Goal: Information Seeking & Learning: Learn about a topic

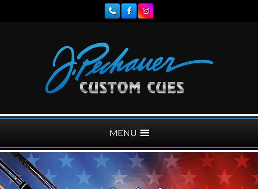
click at [145, 134] on span at bounding box center [145, 133] width 9 height 9
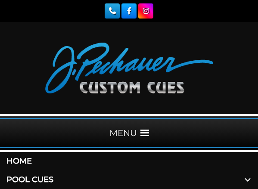
click at [43, 178] on link "Pool Cues" at bounding box center [129, 180] width 258 height 19
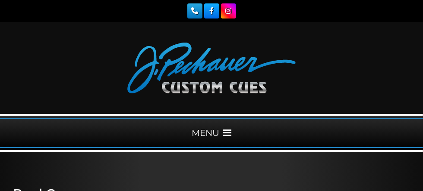
click at [0, 0] on link "Rogue 2 Carbon Fiber Shaft" at bounding box center [0, 0] width 0 height 0
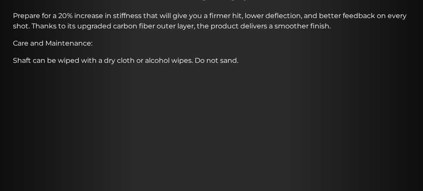
scroll to position [401, 0]
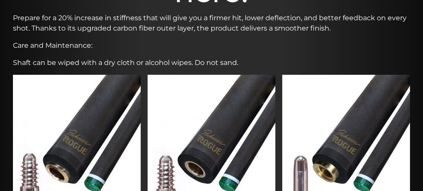
click at [226, 87] on img at bounding box center [211, 143] width 128 height 136
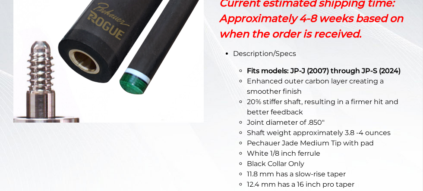
scroll to position [280, 0]
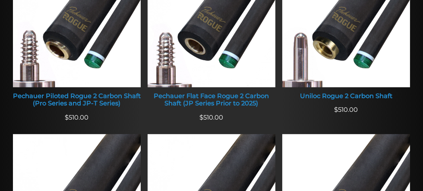
scroll to position [516, 0]
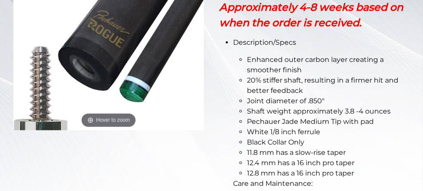
scroll to position [2, 0]
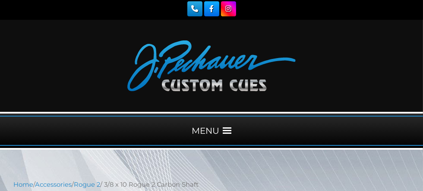
click at [0, 0] on link "Break & Jump Cues" at bounding box center [0, 0] width 0 height 0
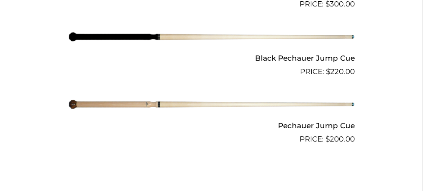
scroll to position [780, 0]
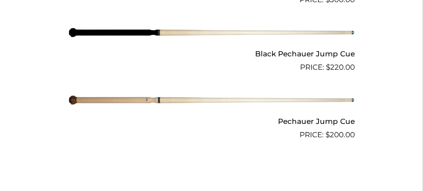
click at [146, 92] on img at bounding box center [211, 100] width 286 height 47
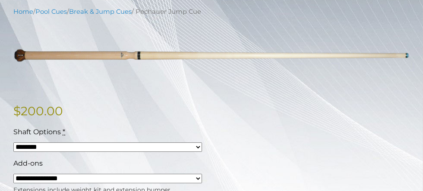
scroll to position [185, 0]
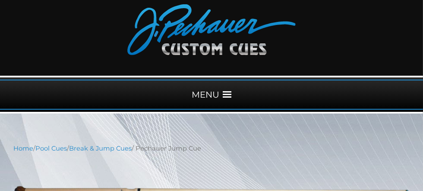
scroll to position [0, 0]
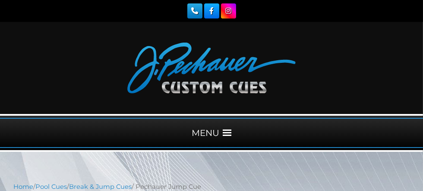
click at [0, 0] on link "Pool Cues" at bounding box center [0, 0] width 0 height 0
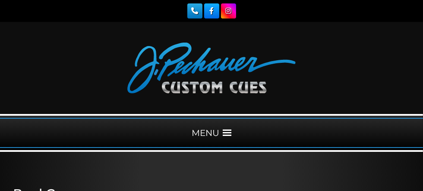
click at [0, 0] on link "Warranty" at bounding box center [0, 0] width 0 height 0
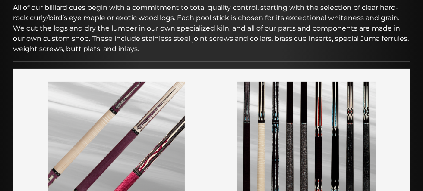
scroll to position [216, 0]
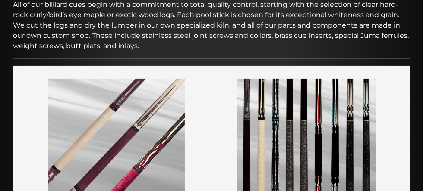
click at [135, 101] on img at bounding box center [116, 146] width 136 height 135
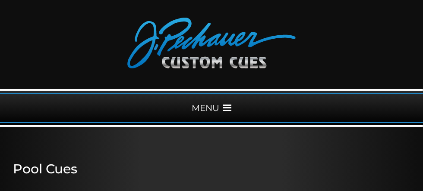
scroll to position [6, 0]
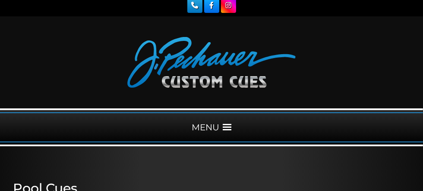
click at [0, 0] on link "Celebration Cue" at bounding box center [0, 0] width 0 height 0
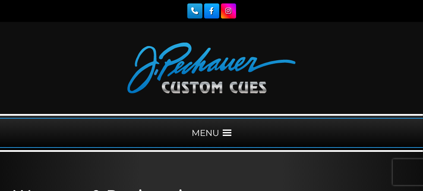
click at [0, 0] on link "Warranty" at bounding box center [0, 0] width 0 height 0
click at [0, 0] on link "Celebration Cue" at bounding box center [0, 0] width 0 height 0
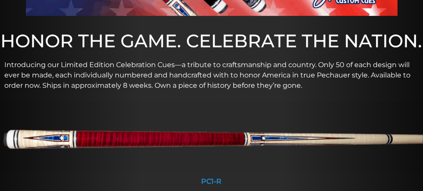
scroll to position [347, 0]
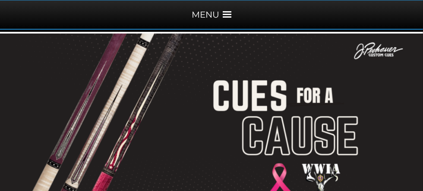
scroll to position [121, 0]
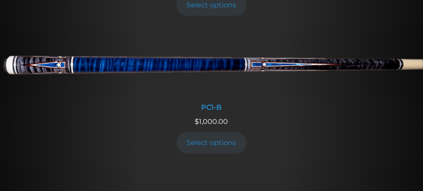
scroll to position [558, 0]
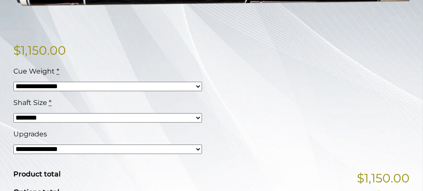
scroll to position [217, 0]
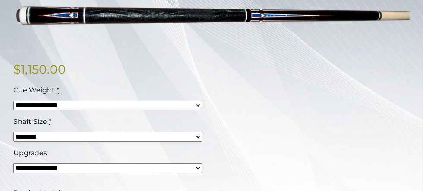
click at [202, 164] on select "**********" at bounding box center [107, 168] width 188 height 9
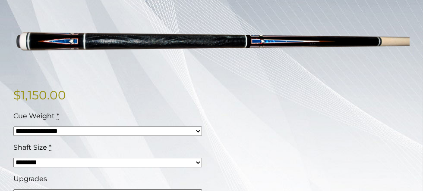
scroll to position [194, 0]
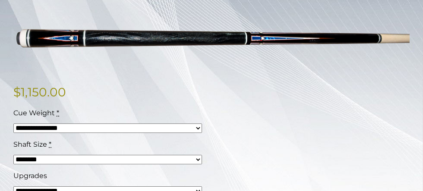
click at [202, 155] on select "******** ******** ******* ********" at bounding box center [107, 159] width 188 height 9
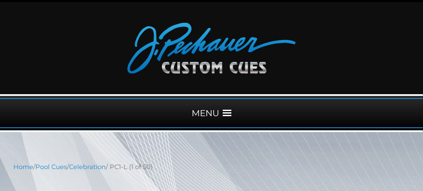
scroll to position [0, 0]
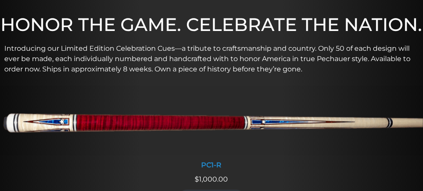
scroll to position [361, 0]
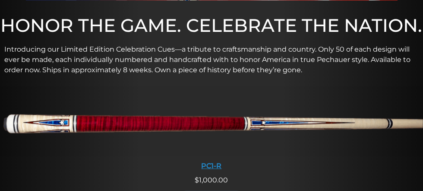
click at [203, 87] on img at bounding box center [211, 122] width 423 height 70
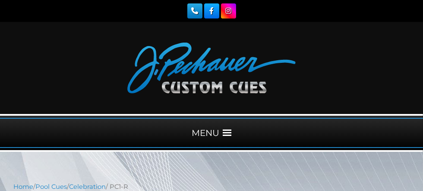
click at [0, 0] on link "JP Series (T) – NEW" at bounding box center [0, 0] width 0 height 0
click at [0, 0] on link "Extensions" at bounding box center [0, 0] width 0 height 0
click at [0, 0] on link "Fan Page" at bounding box center [0, 0] width 0 height 0
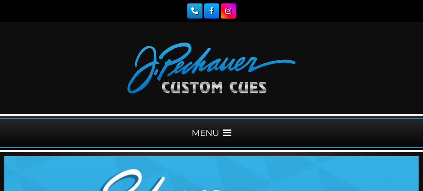
click at [0, 0] on link "JP Series (T) – NEW" at bounding box center [0, 0] width 0 height 0
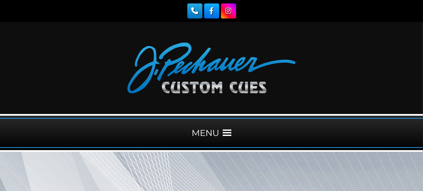
click at [71, 24] on header "MENU Home Pool Cues Celebration Cue JP Series (T) – NEW Pro Series (R) – NEW Ch…" at bounding box center [211, 87] width 423 height 130
click at [0, 0] on link "Home" at bounding box center [0, 0] width 0 height 0
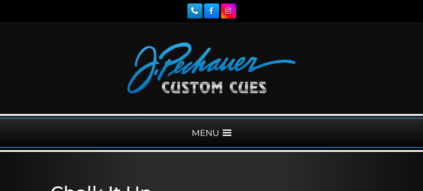
click at [307, 16] on div at bounding box center [211, 10] width 300 height 15
click at [245, 22] on header "MENU Home Pool Cues Celebration Cue JP Series (T) – NEW Pro Series (R) – NEW Ch…" at bounding box center [211, 87] width 423 height 130
click at [0, 0] on link "Fan Page" at bounding box center [0, 0] width 0 height 0
click at [0, 0] on link "Warranty" at bounding box center [0, 0] width 0 height 0
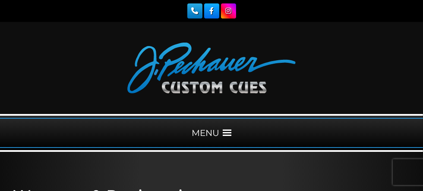
click at [0, 0] on link "Warranty" at bounding box center [0, 0] width 0 height 0
drag, startPoint x: 0, startPoint y: 0, endPoint x: 215, endPoint y: 48, distance: 220.5
click at [0, 0] on link "Warranty" at bounding box center [0, 0] width 0 height 0
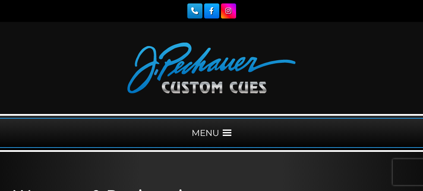
click at [0, 0] on link "JP Series (T) – NEW" at bounding box center [0, 0] width 0 height 0
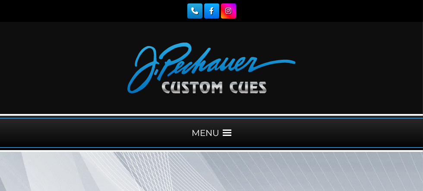
click at [0, 0] on link "Retired Cues" at bounding box center [0, 0] width 0 height 0
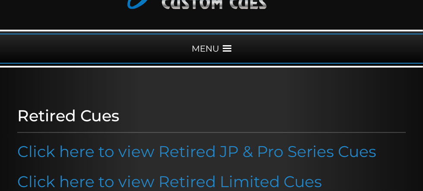
scroll to position [60, 0]
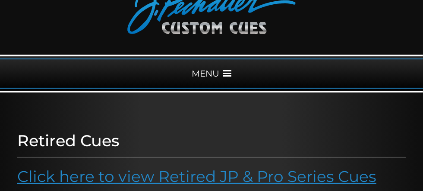
click at [245, 167] on link "Click here to view Retired JP & Pro Series Cues" at bounding box center [196, 176] width 359 height 19
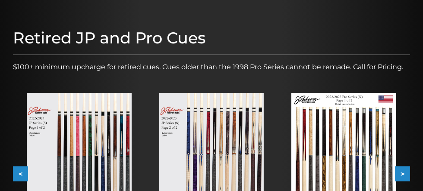
scroll to position [160, 0]
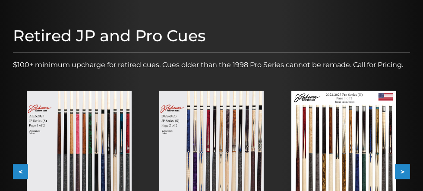
click at [229, 112] on img at bounding box center [211, 157] width 105 height 132
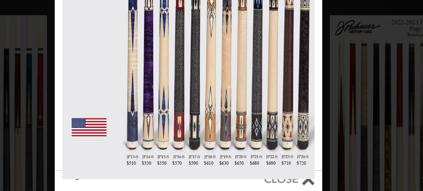
scroll to position [158, 0]
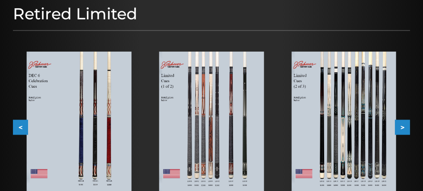
scroll to position [191, 0]
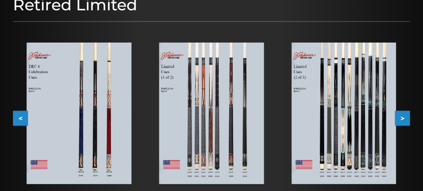
click at [369, 89] on img at bounding box center [343, 113] width 105 height 141
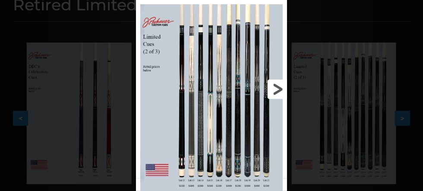
click at [257, 177] on link at bounding box center [253, 89] width 68 height 179
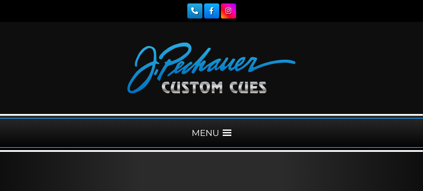
click at [0, 0] on link "Warranty" at bounding box center [0, 0] width 0 height 0
click at [0, 0] on link "Pool Cues" at bounding box center [0, 0] width 0 height 0
click at [0, 0] on link "Retired Cues" at bounding box center [0, 0] width 0 height 0
click at [0, 0] on link "Warranty" at bounding box center [0, 0] width 0 height 0
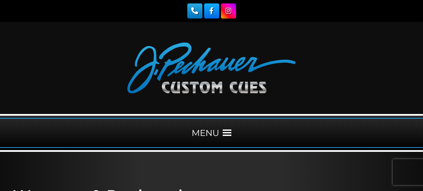
click at [0, 0] on link "Retired Cues" at bounding box center [0, 0] width 0 height 0
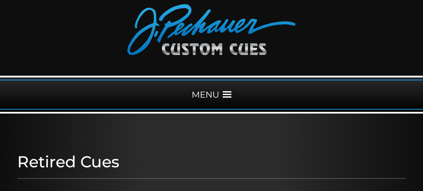
scroll to position [57, 0]
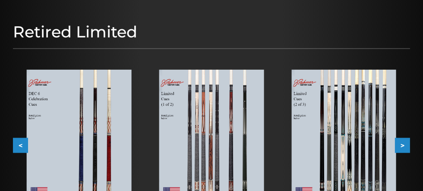
scroll to position [165, 0]
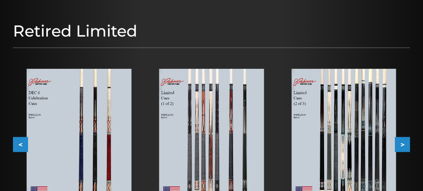
click at [373, 138] on img at bounding box center [343, 139] width 105 height 141
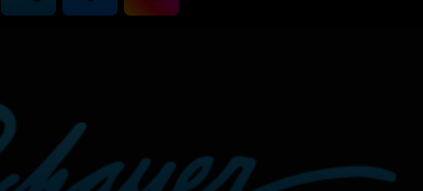
scroll to position [0, 0]
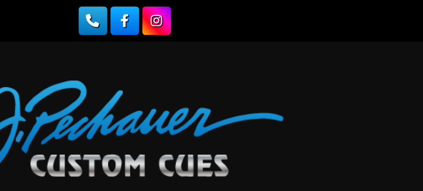
click at [0, 0] on link "Pool Cues" at bounding box center [0, 0] width 0 height 0
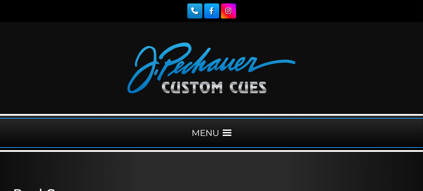
click at [0, 0] on link "Pro Series (R) – NEW" at bounding box center [0, 0] width 0 height 0
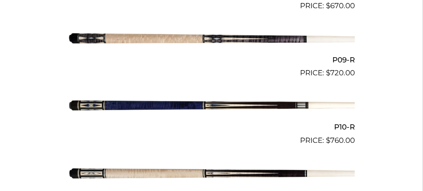
scroll to position [842, 0]
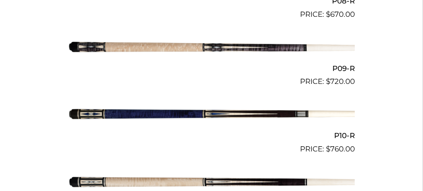
click at [285, 43] on img at bounding box center [211, 47] width 286 height 47
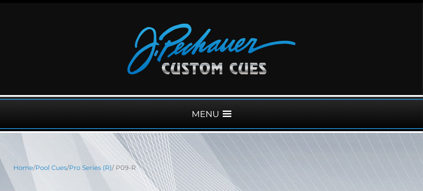
scroll to position [38, 0]
